Goal: Task Accomplishment & Management: Manage account settings

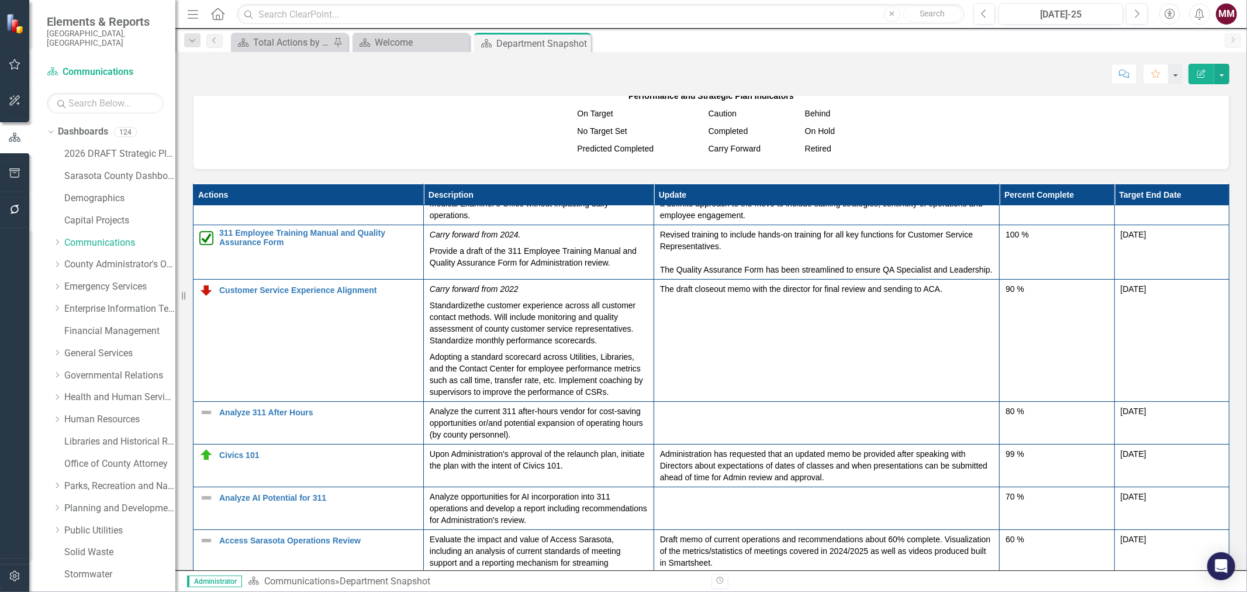
scroll to position [6, 0]
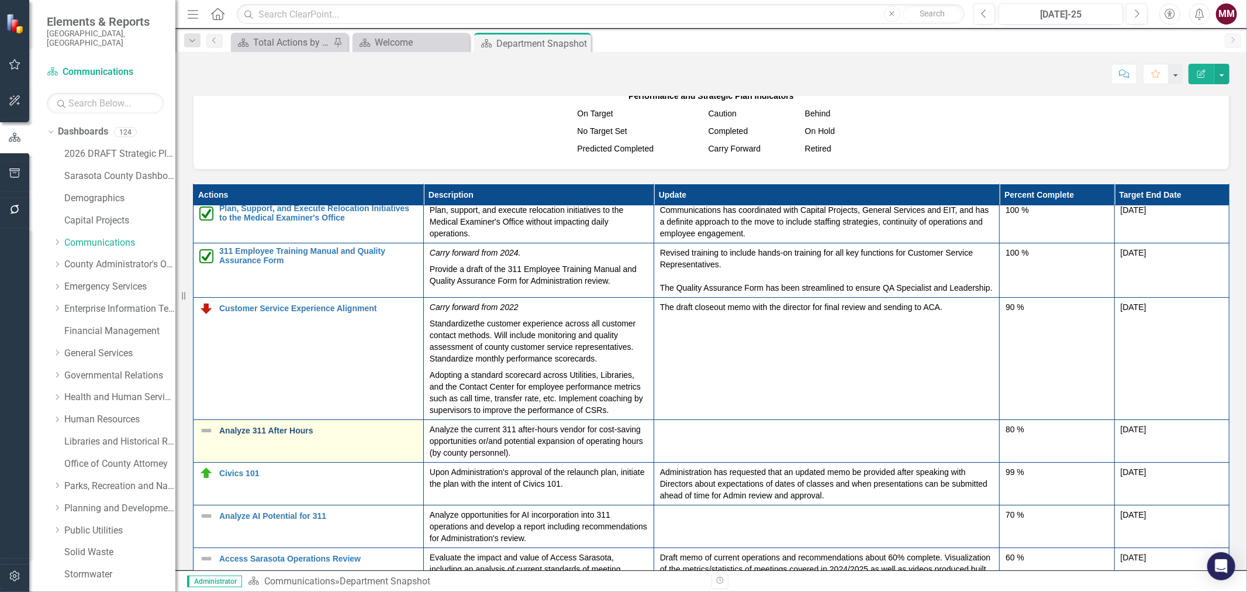
click at [266, 435] on link "Analyze 311 After Hours" at bounding box center [318, 430] width 198 height 9
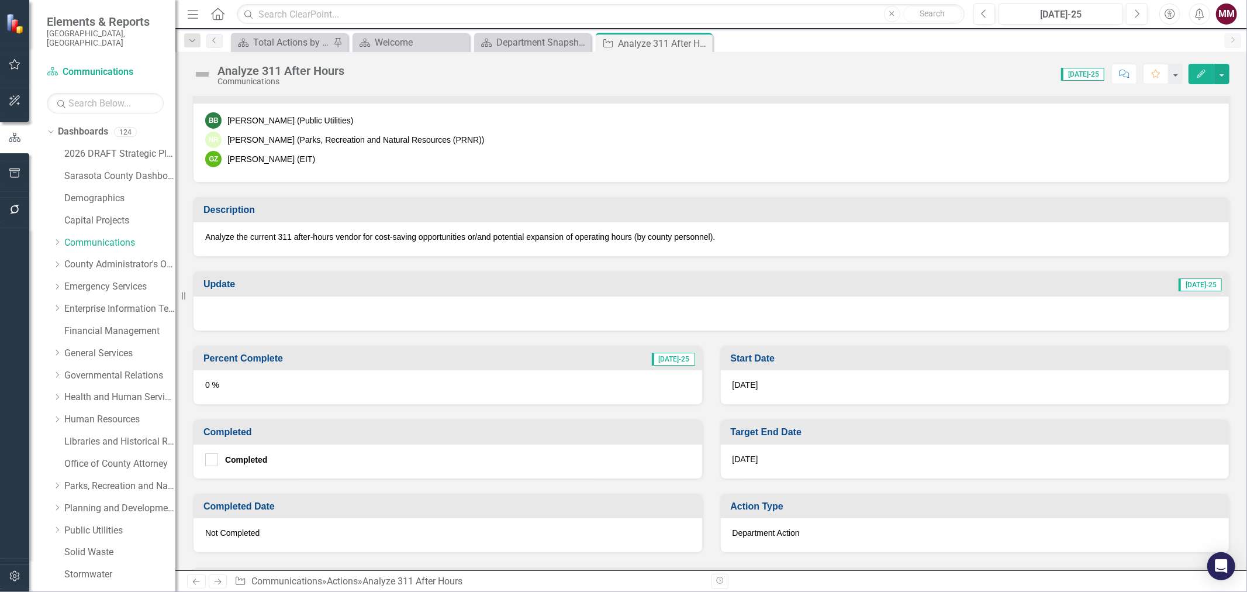
scroll to position [260, 0]
click at [536, 42] on div "Department Snapshot" at bounding box center [534, 42] width 77 height 15
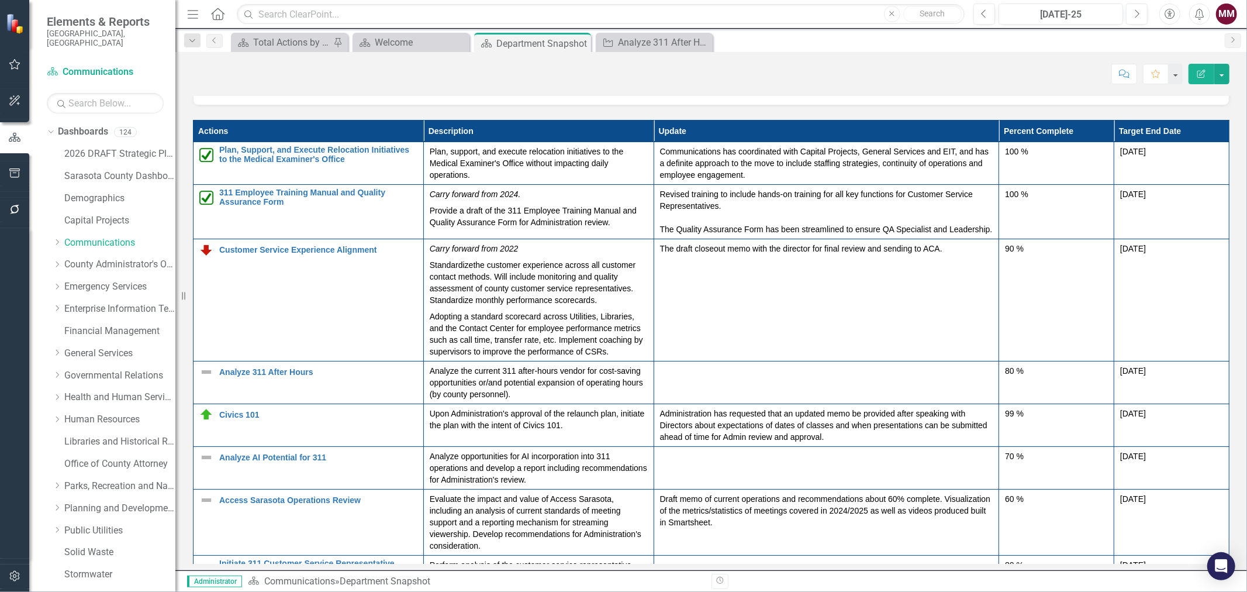
scroll to position [1234, 0]
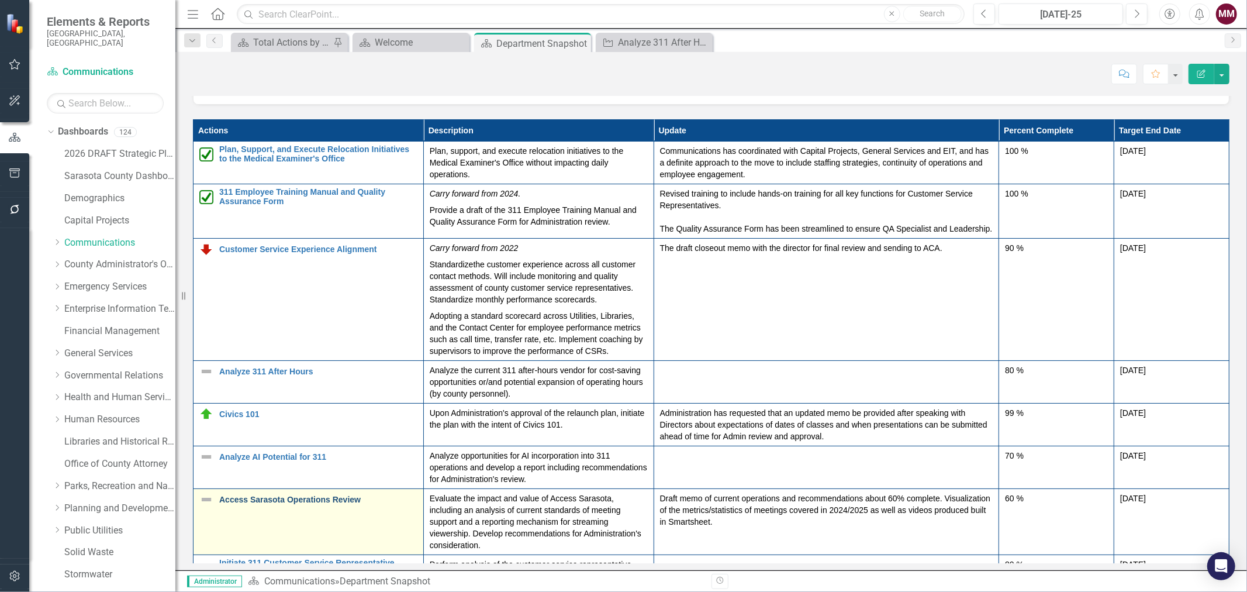
click at [337, 504] on link "Access Sarasota Operations Review" at bounding box center [318, 499] width 198 height 9
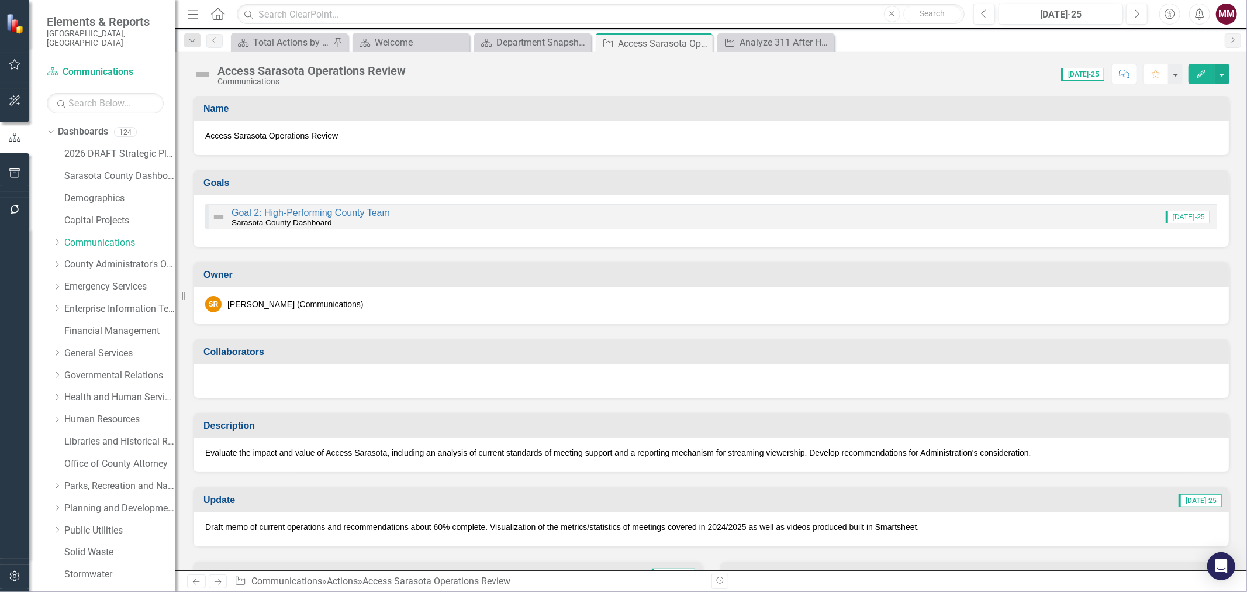
click at [199, 71] on img at bounding box center [202, 74] width 19 height 19
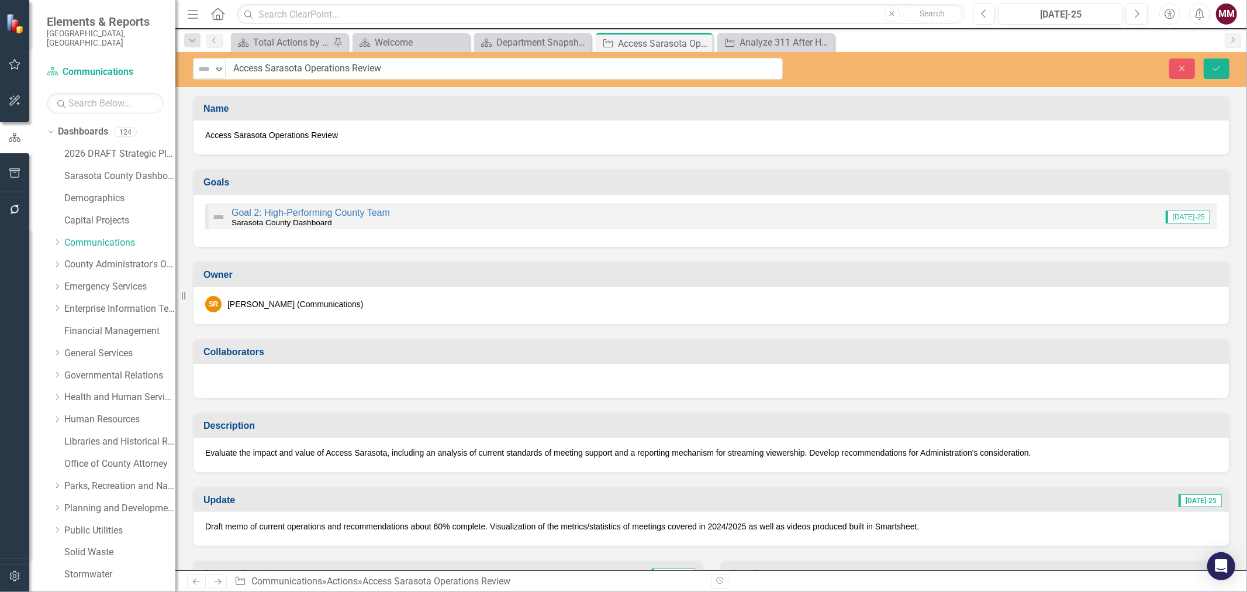
click at [199, 71] on img at bounding box center [204, 69] width 14 height 14
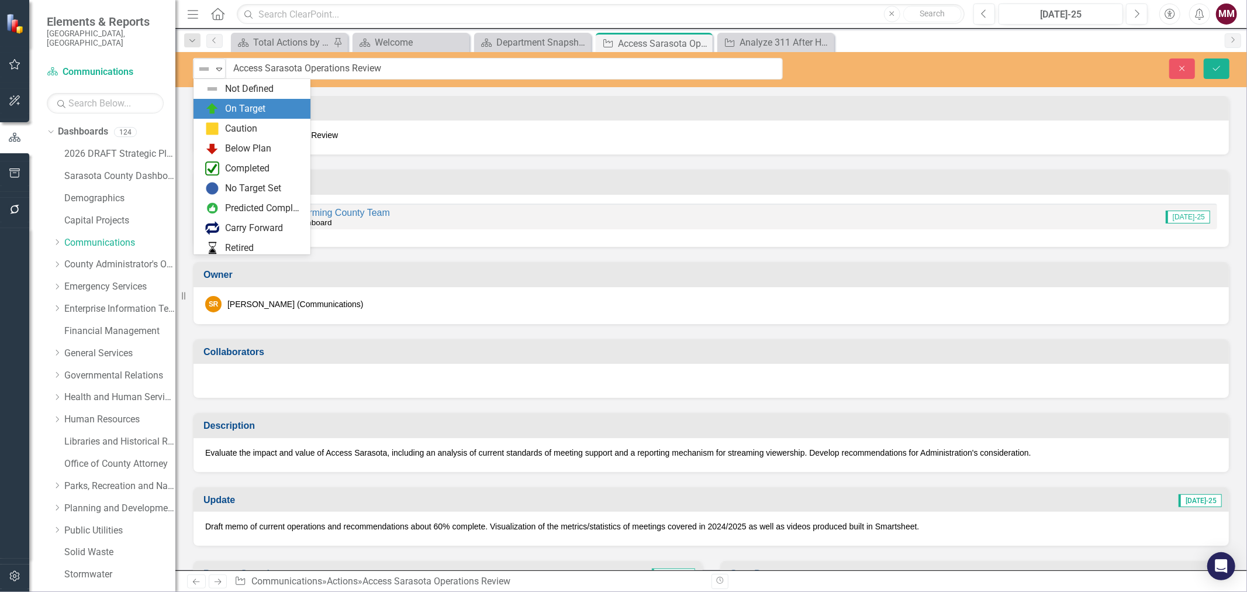
click at [219, 108] on div "On Target" at bounding box center [254, 109] width 98 height 14
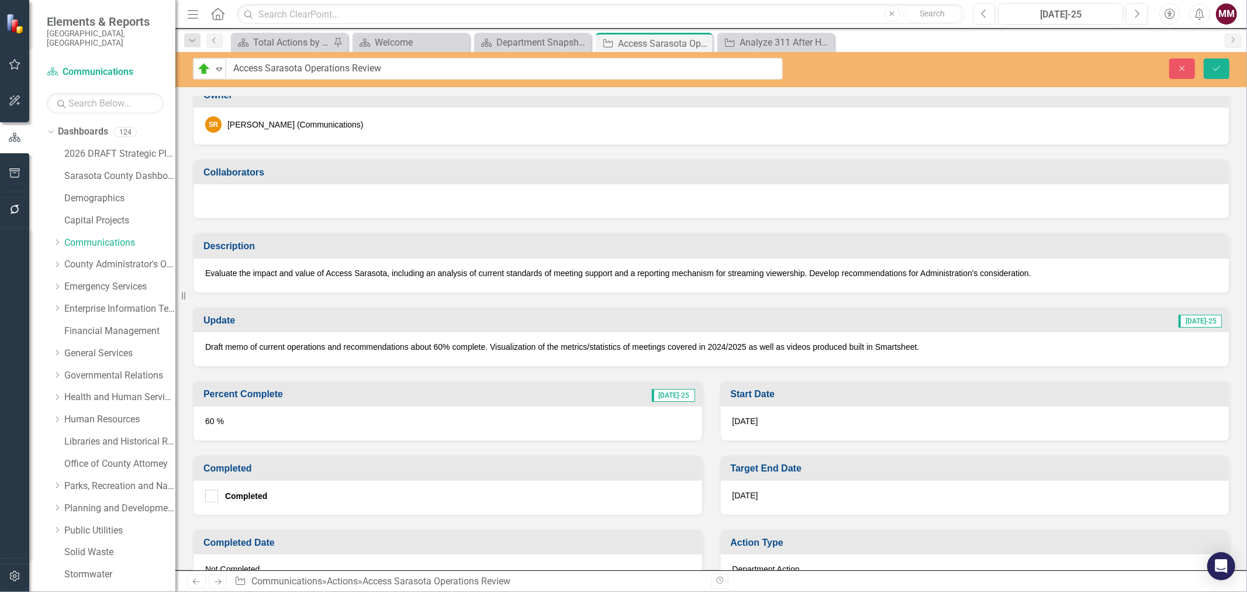
scroll to position [195, 0]
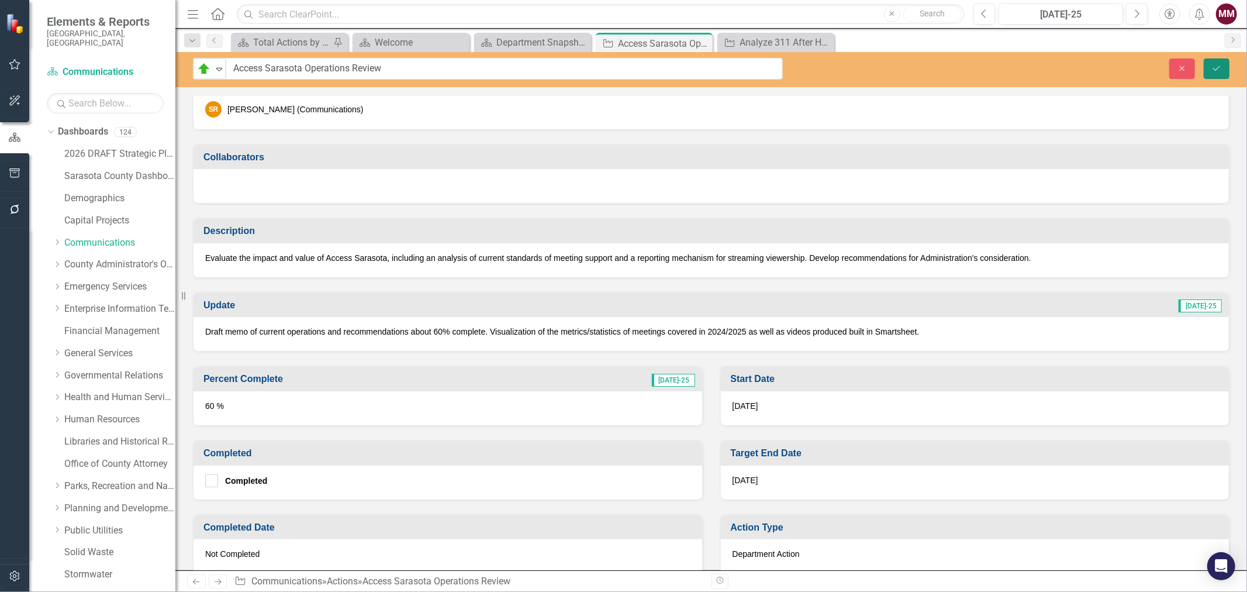
click at [1214, 68] on icon "submit" at bounding box center [1216, 67] width 7 height 5
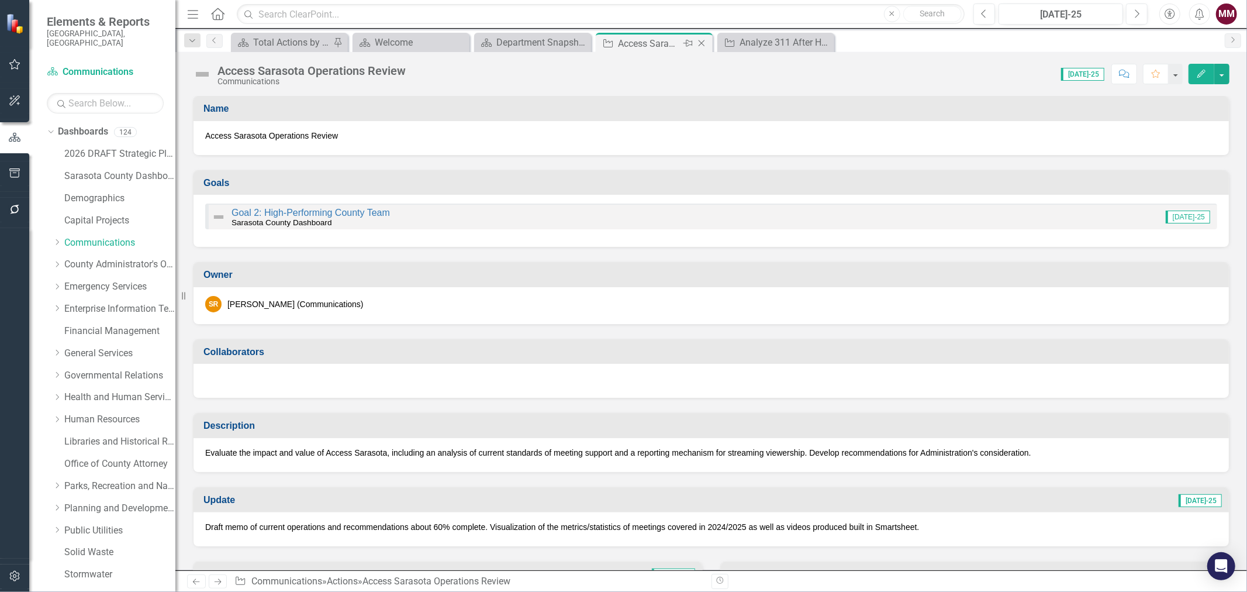
click at [703, 42] on icon "Close" at bounding box center [702, 43] width 12 height 9
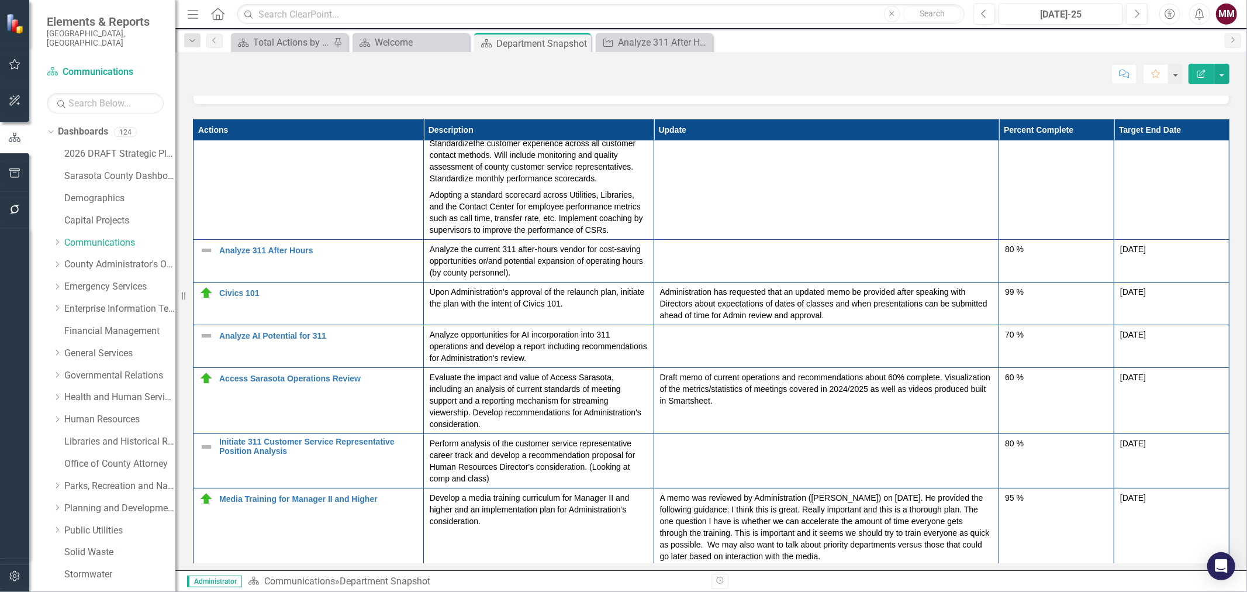
scroll to position [144, 0]
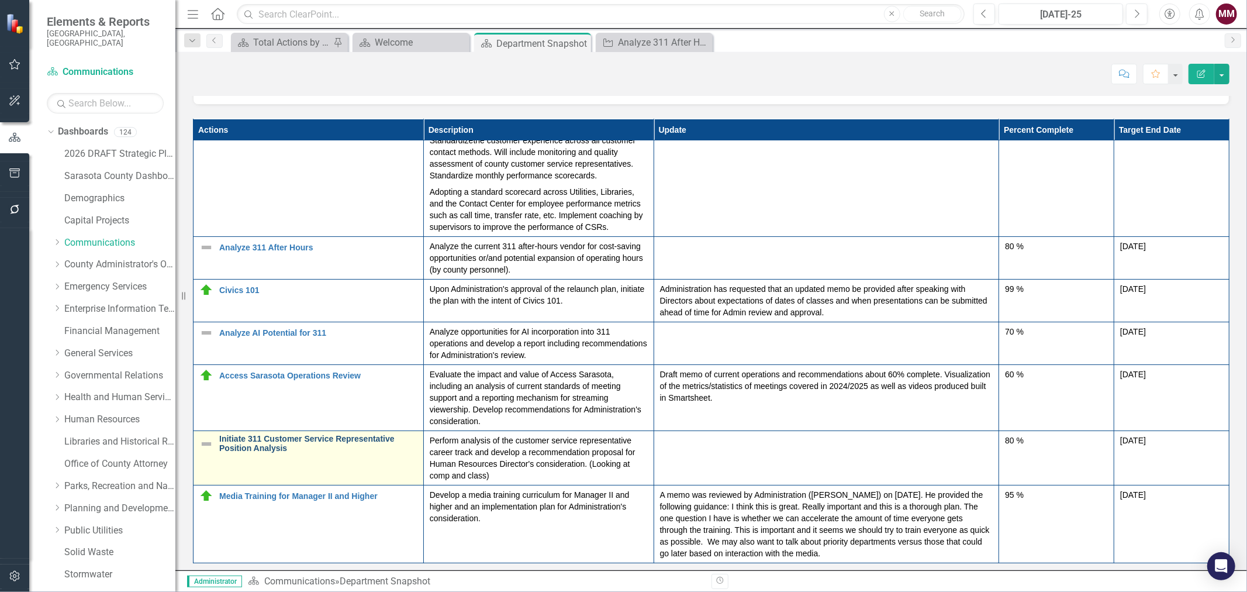
click at [267, 434] on link "Initiate 311 Customer Service Representative Position Analysis" at bounding box center [318, 443] width 198 height 18
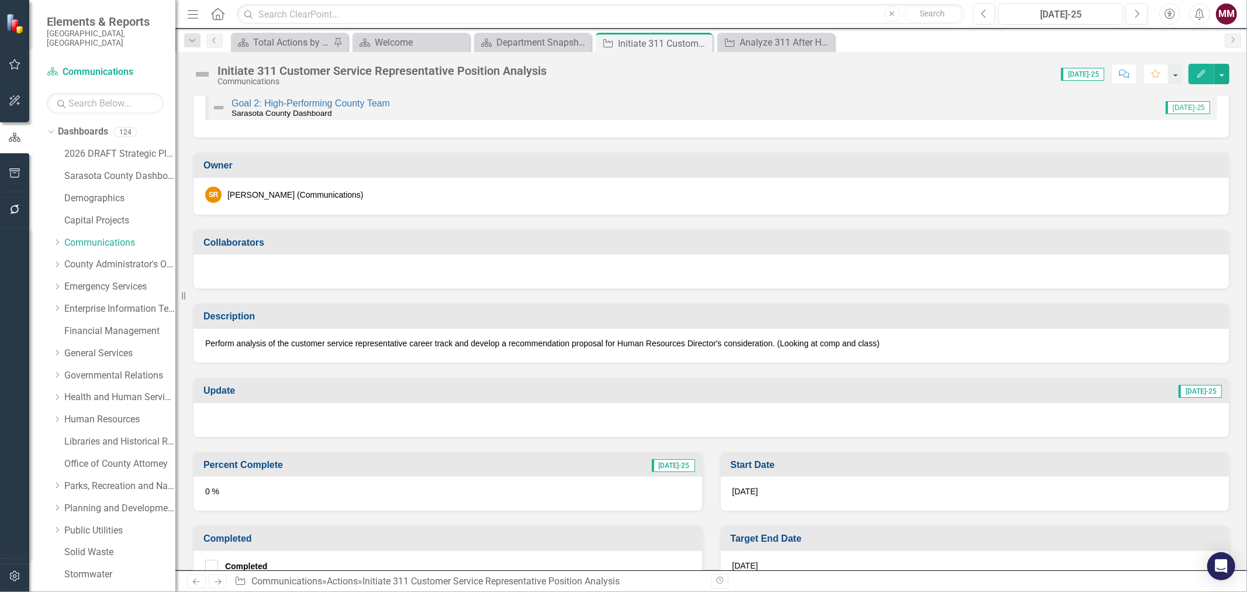
scroll to position [130, 0]
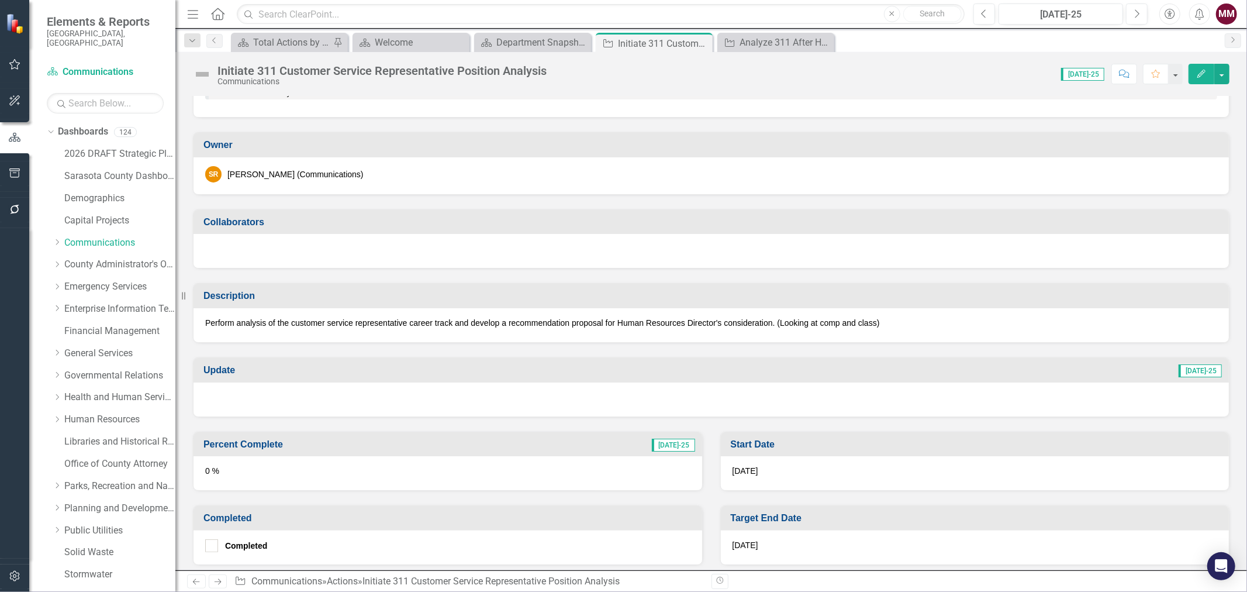
click at [361, 392] on div at bounding box center [711, 399] width 1035 height 34
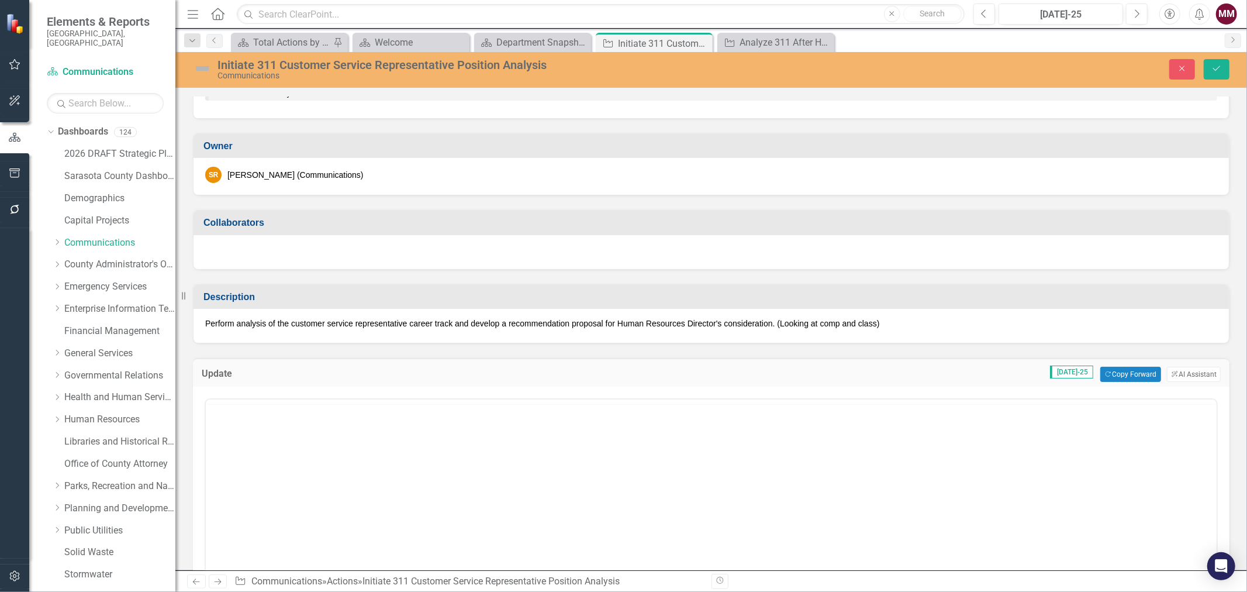
scroll to position [0, 0]
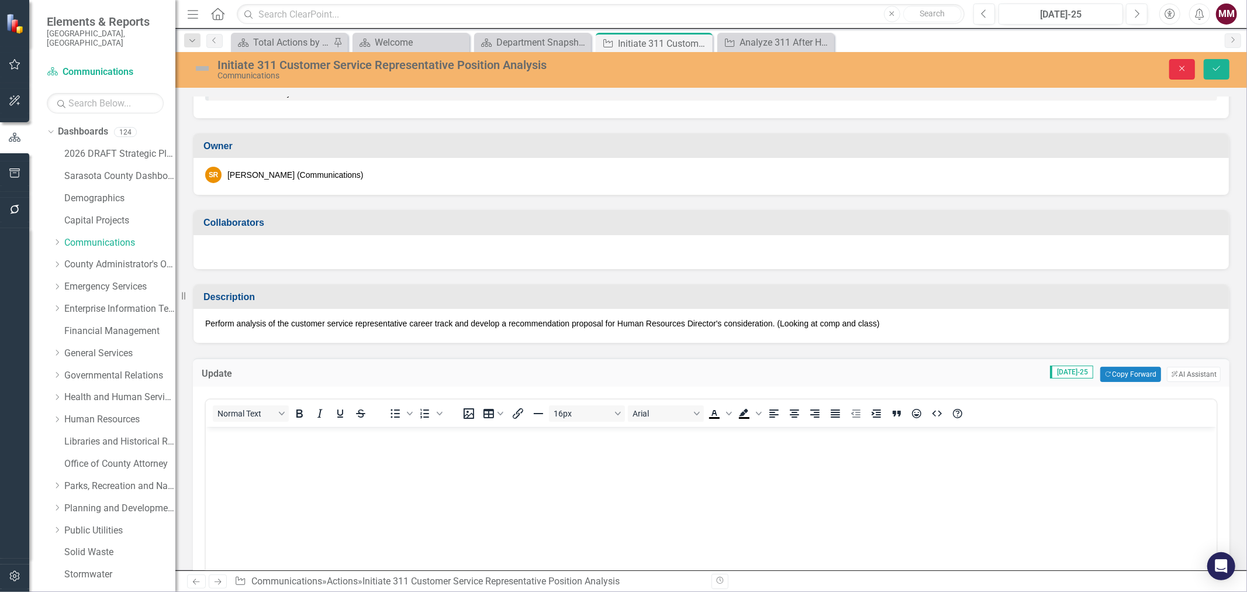
click at [1176, 68] on button "Close" at bounding box center [1182, 69] width 26 height 20
